Goal: Check status: Check status

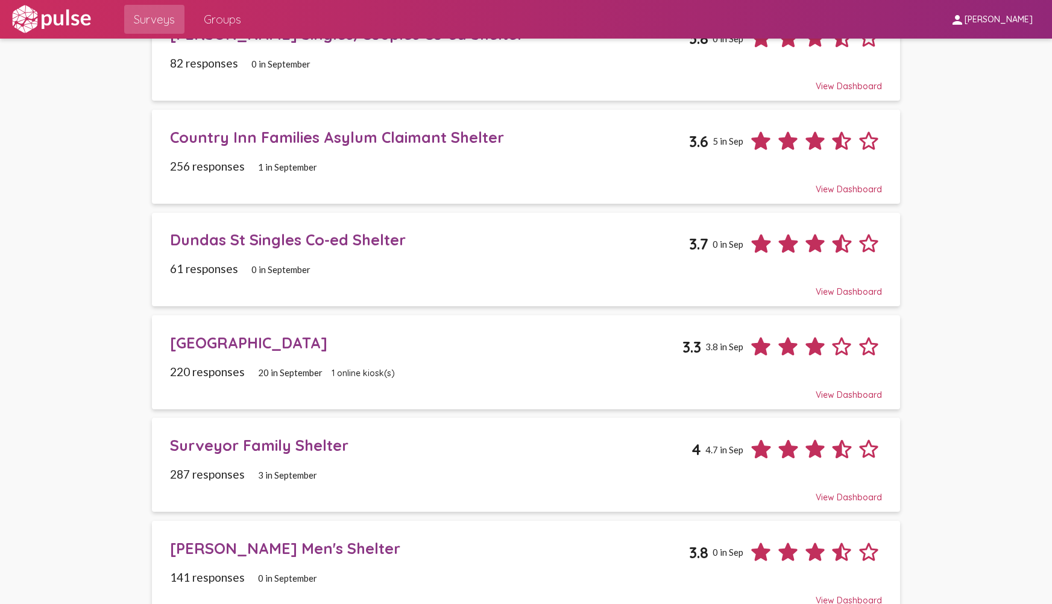
scroll to position [141, 0]
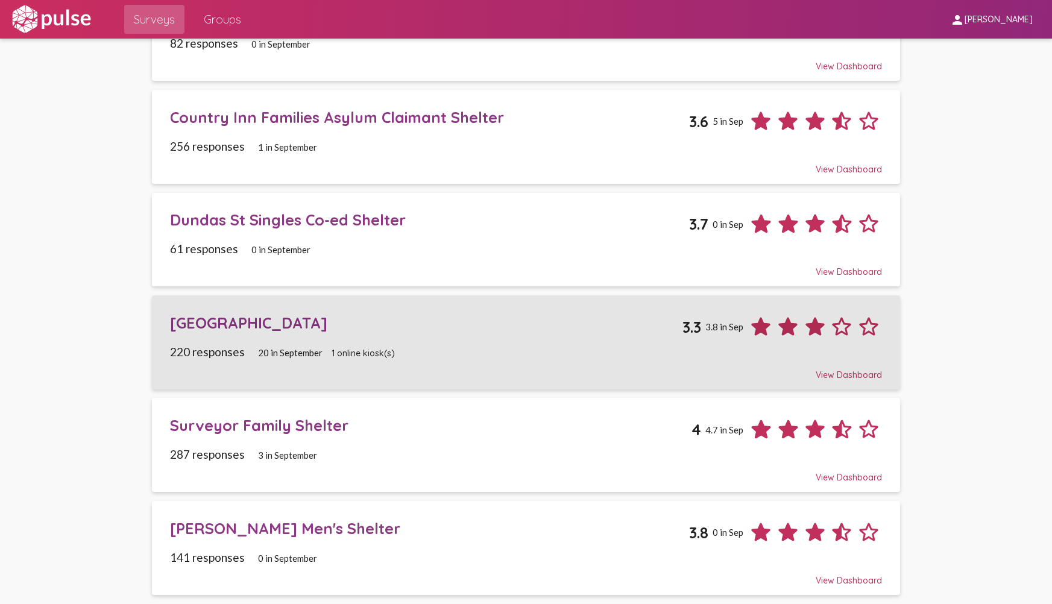
click at [527, 350] on div "220 responses 20 in [DATE] online kiosk(s)" at bounding box center [526, 352] width 712 height 14
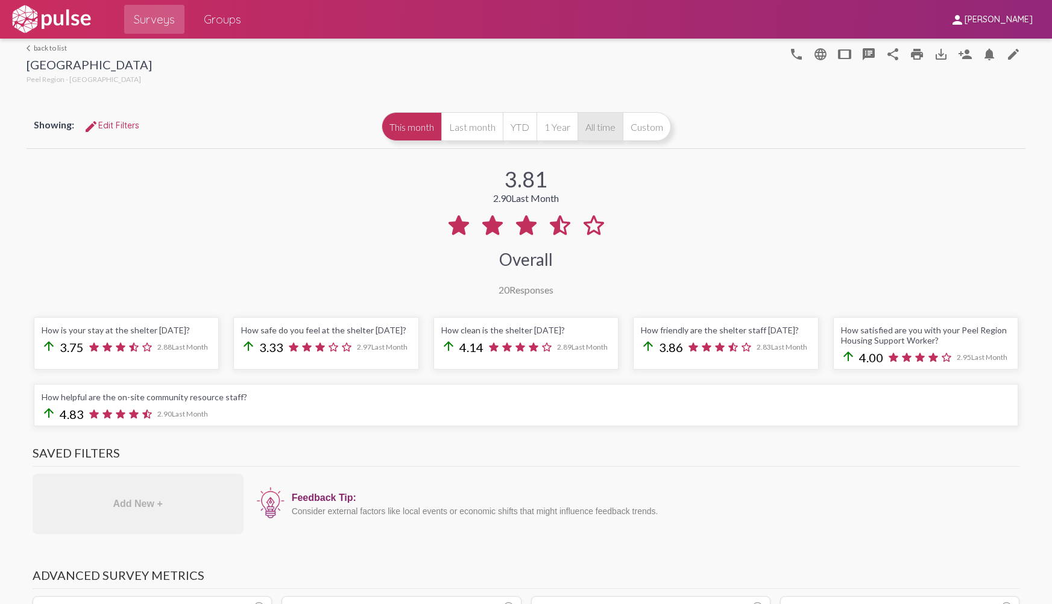
click at [587, 130] on button "All time" at bounding box center [599, 126] width 45 height 29
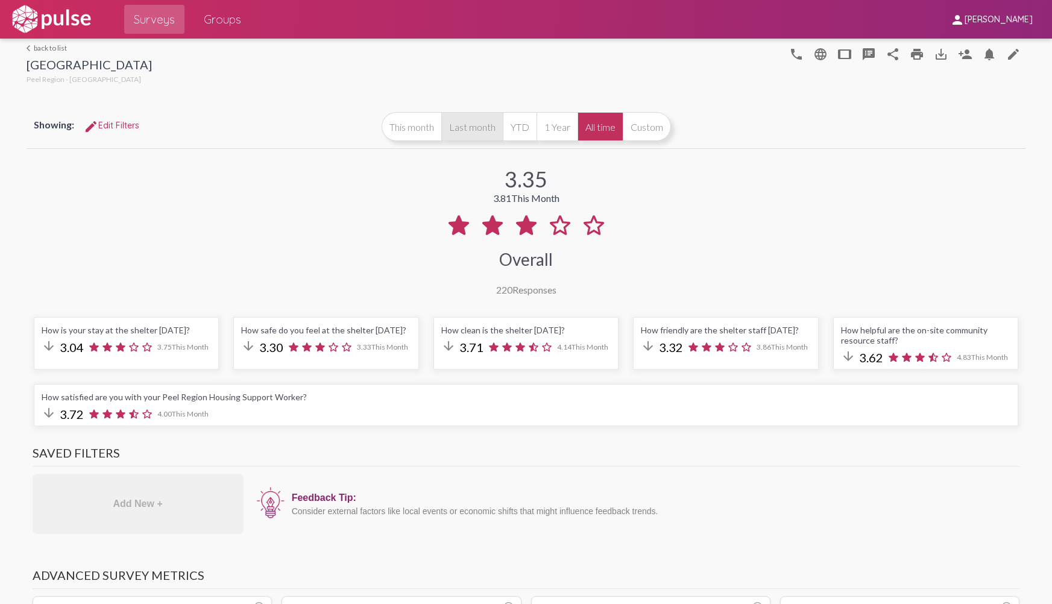
click at [478, 130] on button "Last month" at bounding box center [471, 126] width 61 height 29
click at [429, 133] on button "This month" at bounding box center [412, 126] width 60 height 29
drag, startPoint x: 466, startPoint y: 141, endPoint x: 467, endPoint y: 135, distance: 6.1
click at [467, 135] on button "Last month" at bounding box center [471, 126] width 61 height 29
